Goal: Information Seeking & Learning: Check status

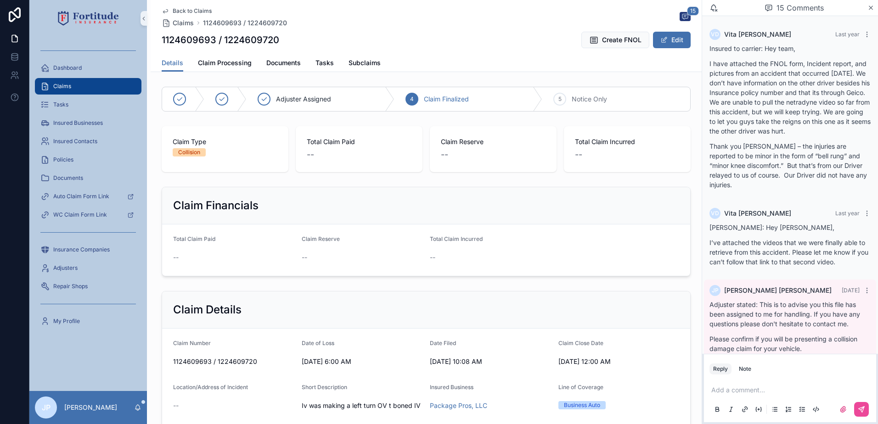
scroll to position [1155, 0]
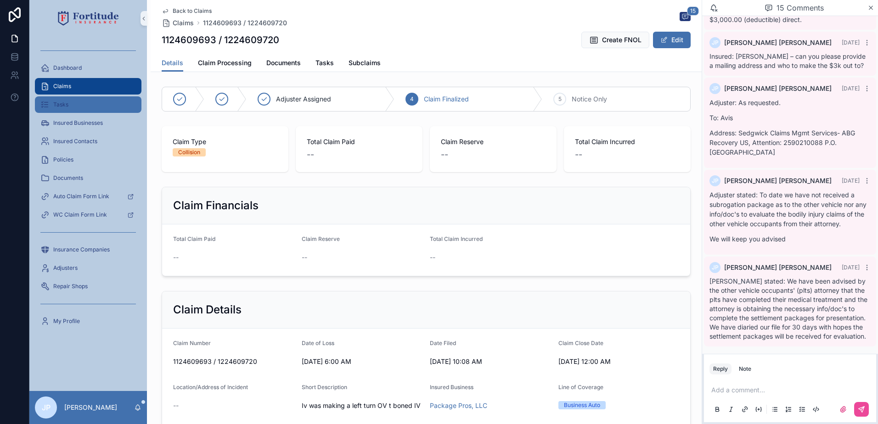
drag, startPoint x: 98, startPoint y: 86, endPoint x: 124, endPoint y: 101, distance: 30.2
click at [98, 87] on div "Claims" at bounding box center [87, 86] width 95 height 15
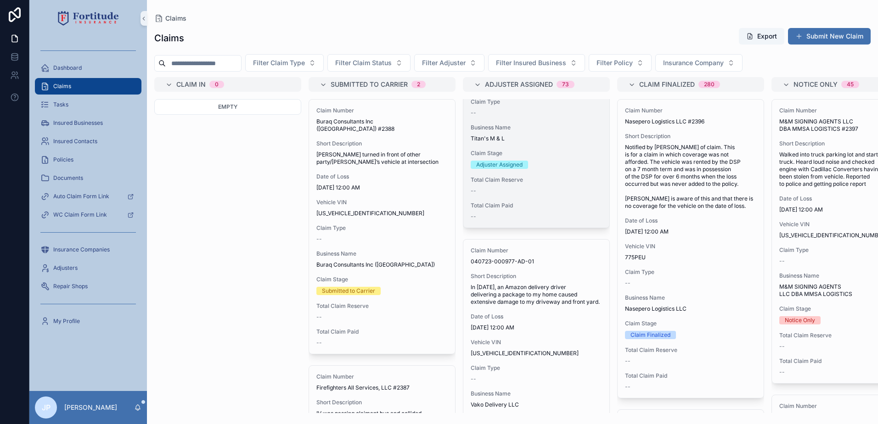
scroll to position [184, 0]
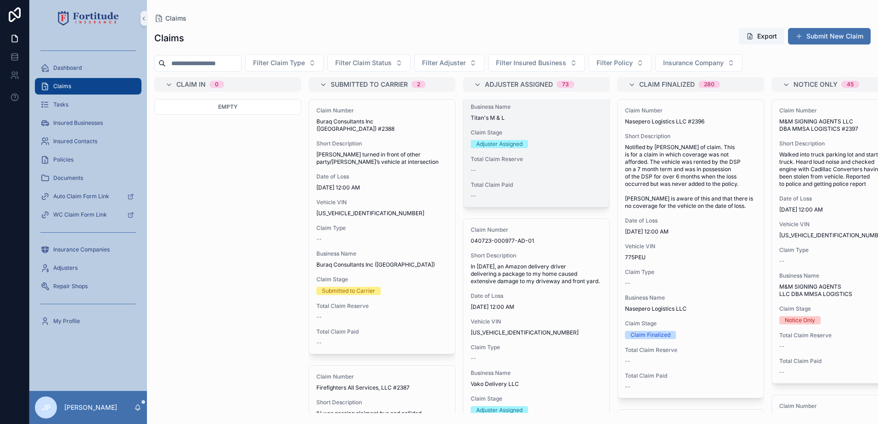
drag, startPoint x: 567, startPoint y: 61, endPoint x: 562, endPoint y: 116, distance: 54.8
click at [566, 64] on span "Filter Insured Business" at bounding box center [531, 62] width 70 height 9
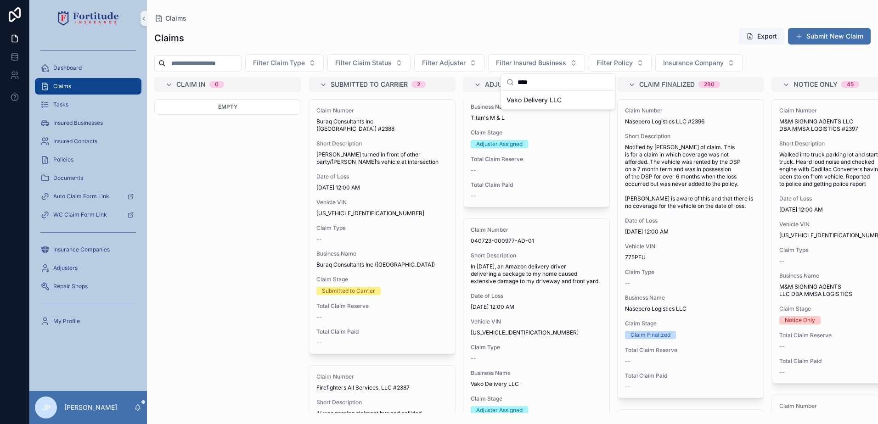
type input "****"
click at [553, 101] on span "Vako Delivery LLC" at bounding box center [533, 99] width 55 height 9
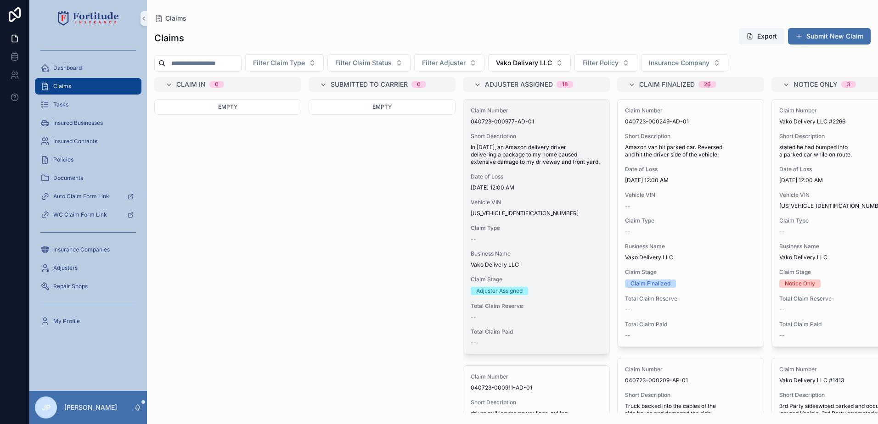
click at [507, 176] on div "Claim Number 040723-000977-AD-01 Short Description ln [DATE], an Amazon deliver…" at bounding box center [536, 227] width 146 height 254
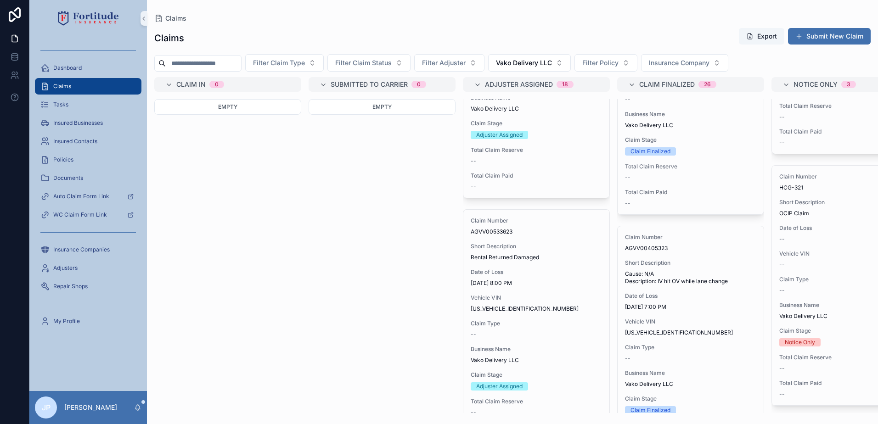
scroll to position [4497, 0]
